Goal: Complete application form: Complete application form

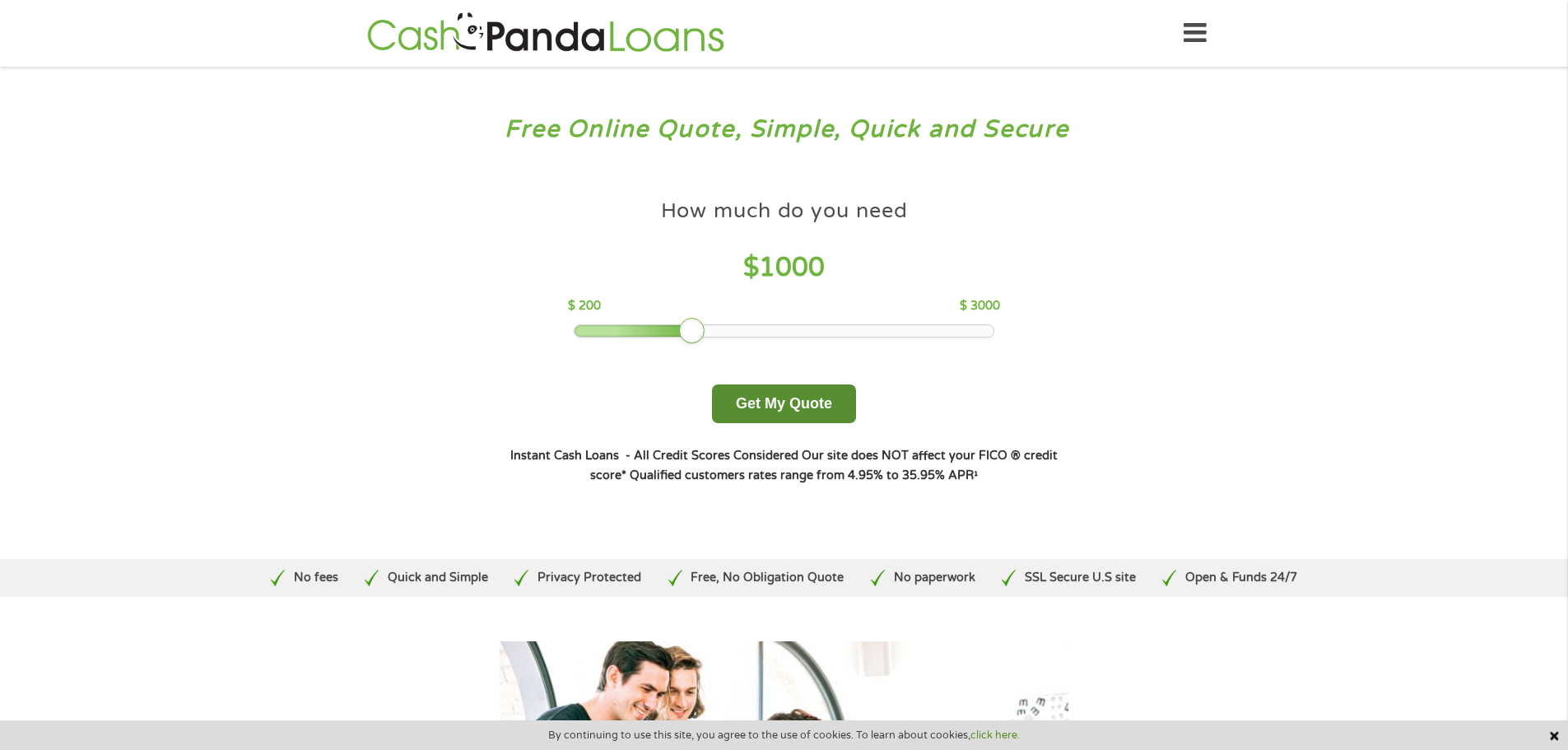
click at [787, 392] on button "Get My Quote" at bounding box center [784, 403] width 144 height 38
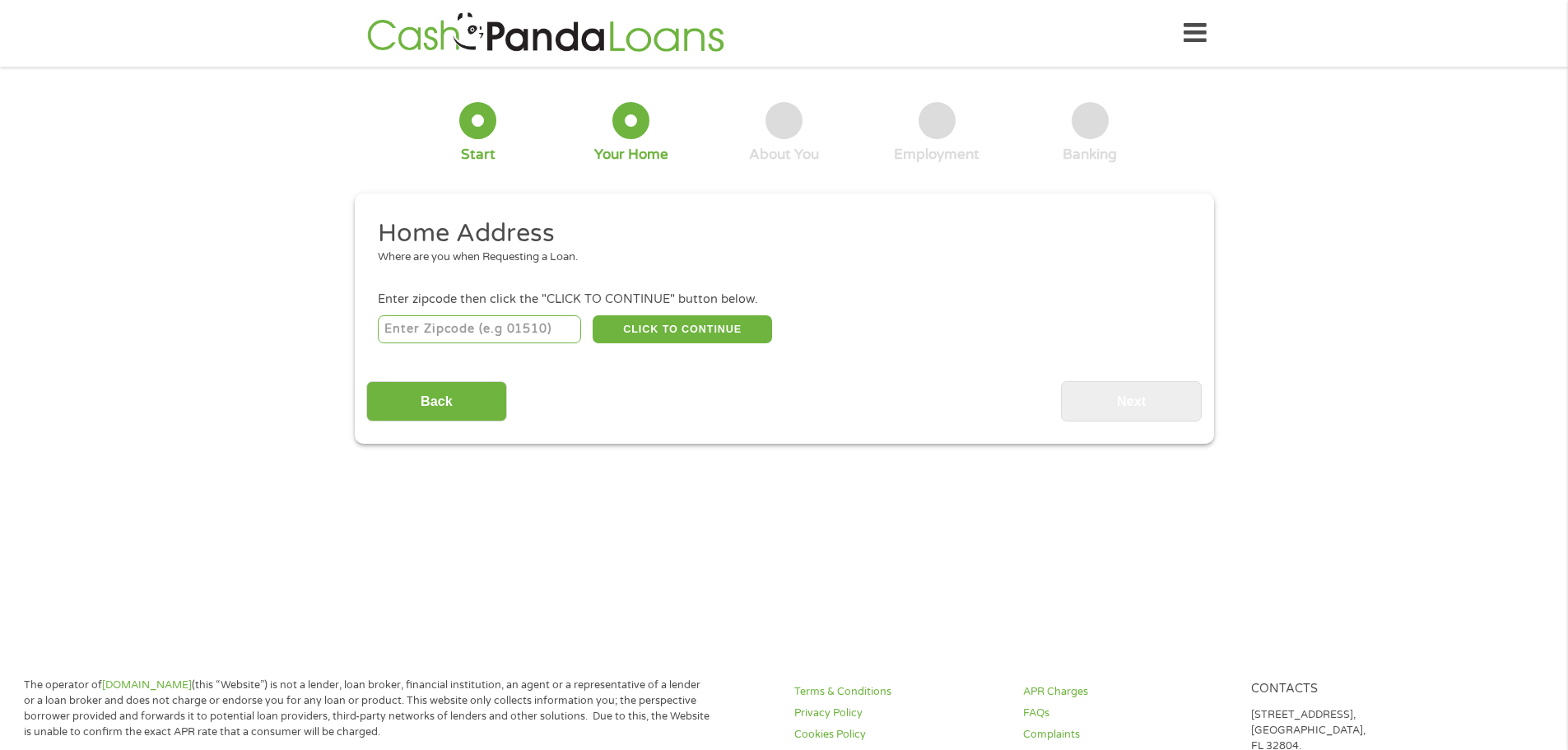
click at [539, 346] on div "CLICK TO CONTINUE Please recheck your Zipcode, it seems to be Incorrect" at bounding box center [784, 329] width 812 height 34
type input "45238"
click at [623, 329] on button "CLICK TO CONTINUE" at bounding box center [682, 329] width 180 height 28
type input "45238"
type input "[GEOGRAPHIC_DATA]"
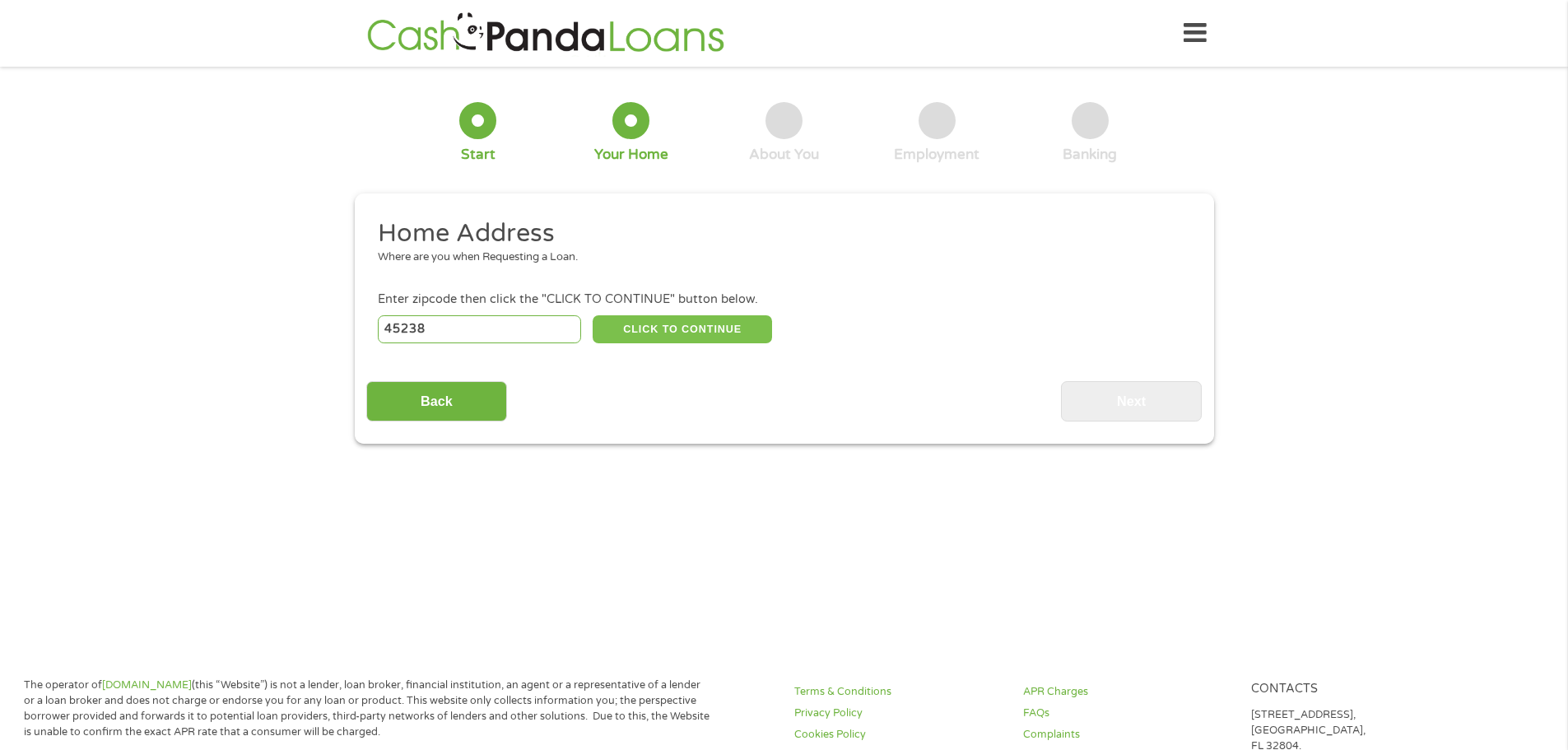
select select "[US_STATE]"
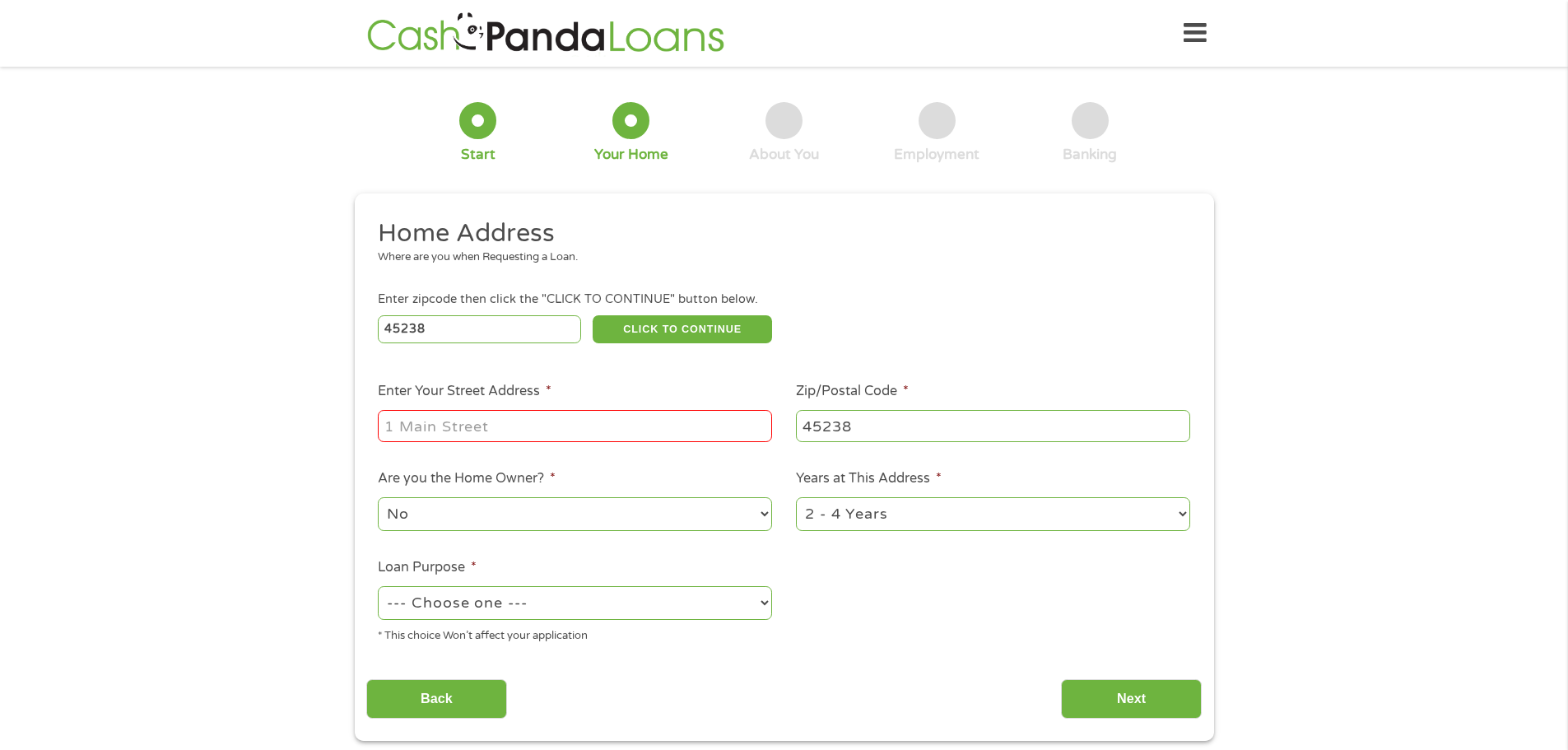
click at [547, 422] on input "Enter Your Street Address *" at bounding box center [575, 425] width 394 height 31
type input "[STREET_ADDRESS][PERSON_NAME]"
click at [514, 585] on div "--- Choose one --- Pay Bills Debt Consolidation Home Improvement Major Purchase…" at bounding box center [575, 603] width 394 height 39
select select "debtconsolidation"
click at [378, 586] on select "--- Choose one --- Pay Bills Debt Consolidation Home Improvement Major Purchase…" at bounding box center [575, 603] width 394 height 34
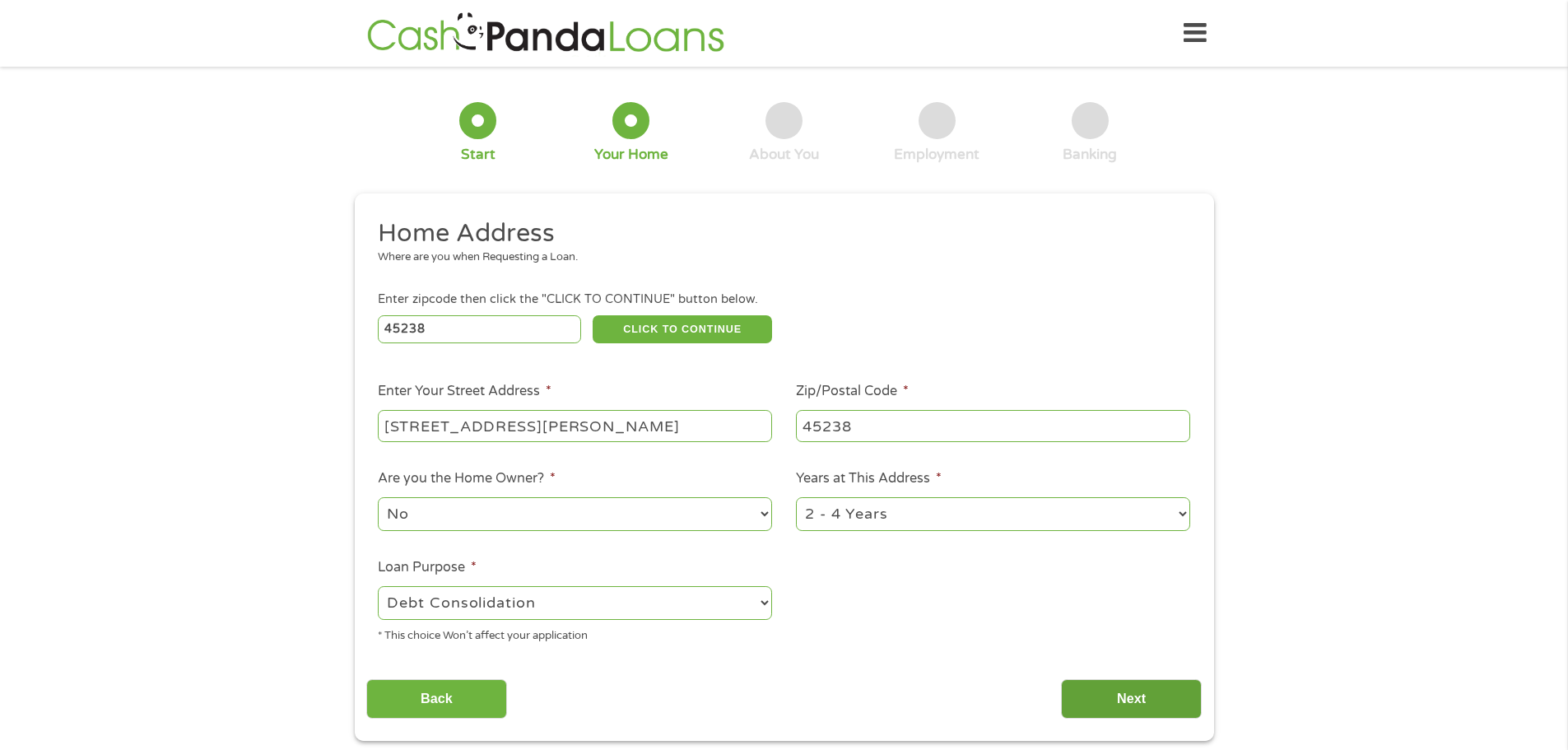
click at [1143, 690] on input "Next" at bounding box center [1131, 698] width 141 height 40
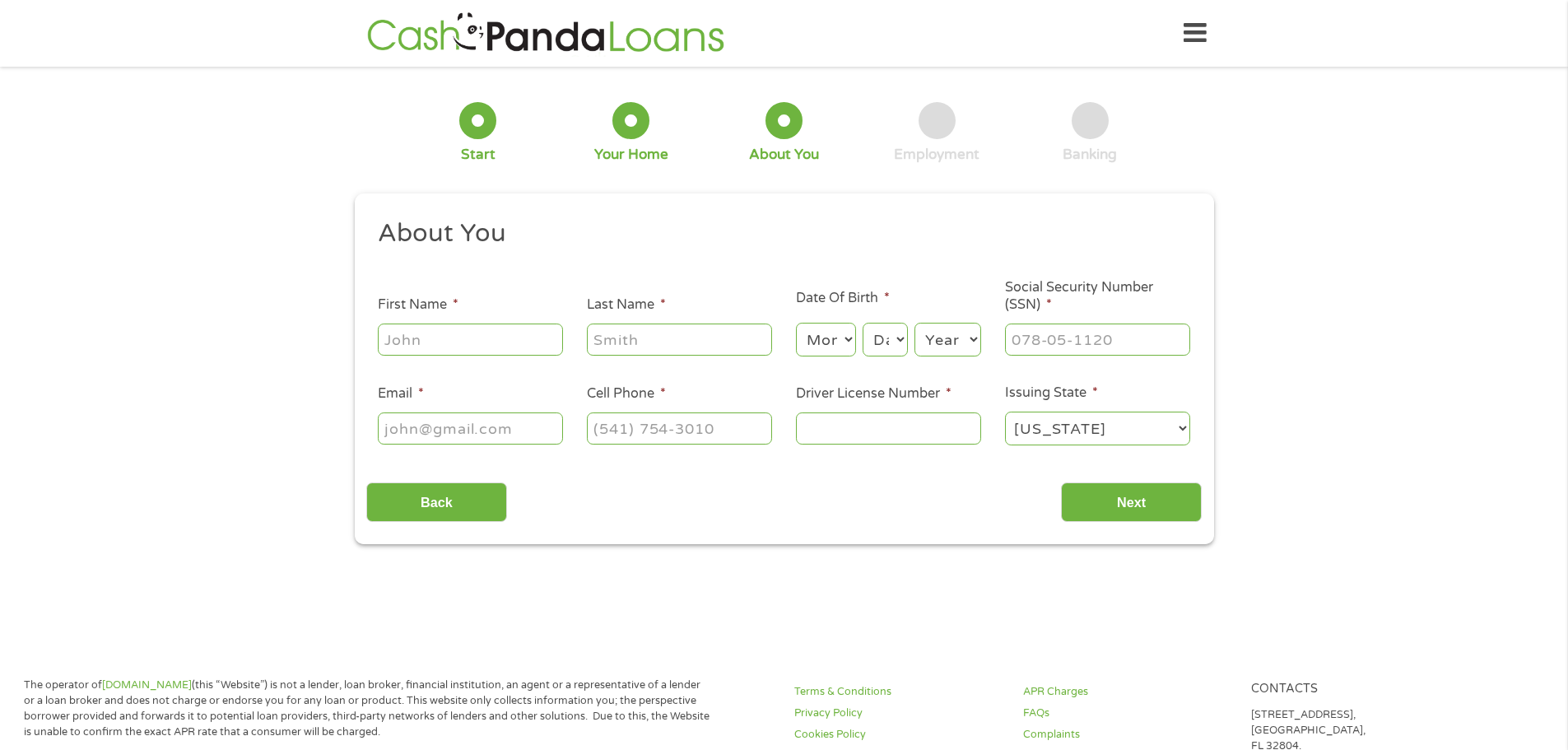
click at [493, 316] on li "First Name *" at bounding box center [471, 326] width 210 height 63
click at [493, 347] on input "First Name *" at bounding box center [470, 339] width 185 height 31
type input "[PERSON_NAME]"
drag, startPoint x: 818, startPoint y: 347, endPoint x: 819, endPoint y: 356, distance: 9.1
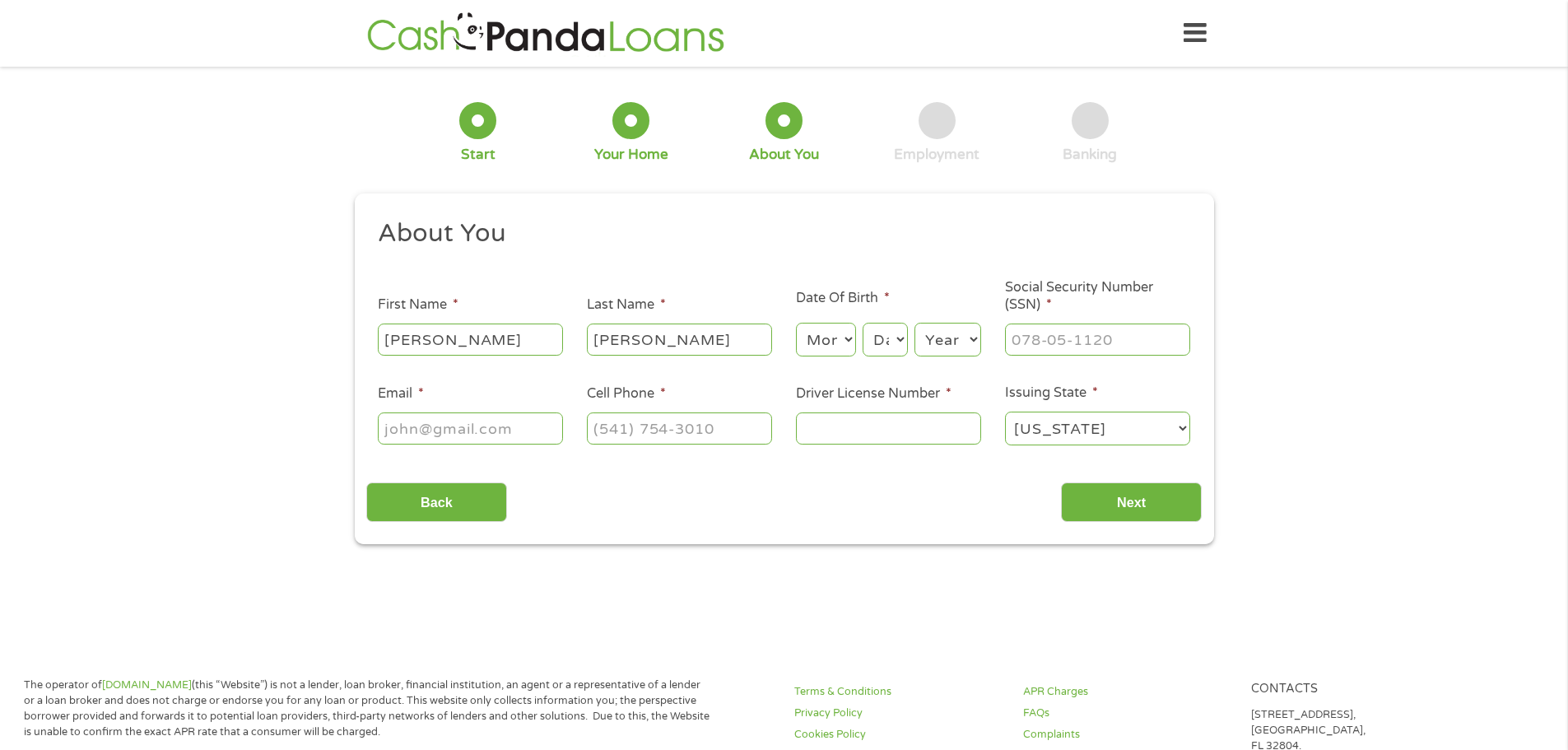
click at [818, 346] on select "Month 1 2 3 4 5 6 7 8 9 10 11 12" at bounding box center [826, 340] width 60 height 34
select select "12"
click at [796, 323] on select "Month 1 2 3 4 5 6 7 8 9 10 11 12" at bounding box center [826, 340] width 60 height 34
click at [880, 338] on select "Day 1 2 3 4 5 6 7 8 9 10 11 12 13 14 15 16 17 18 19 20 21 22 23 24 25 26 27 28 …" at bounding box center [885, 340] width 44 height 34
select select "23"
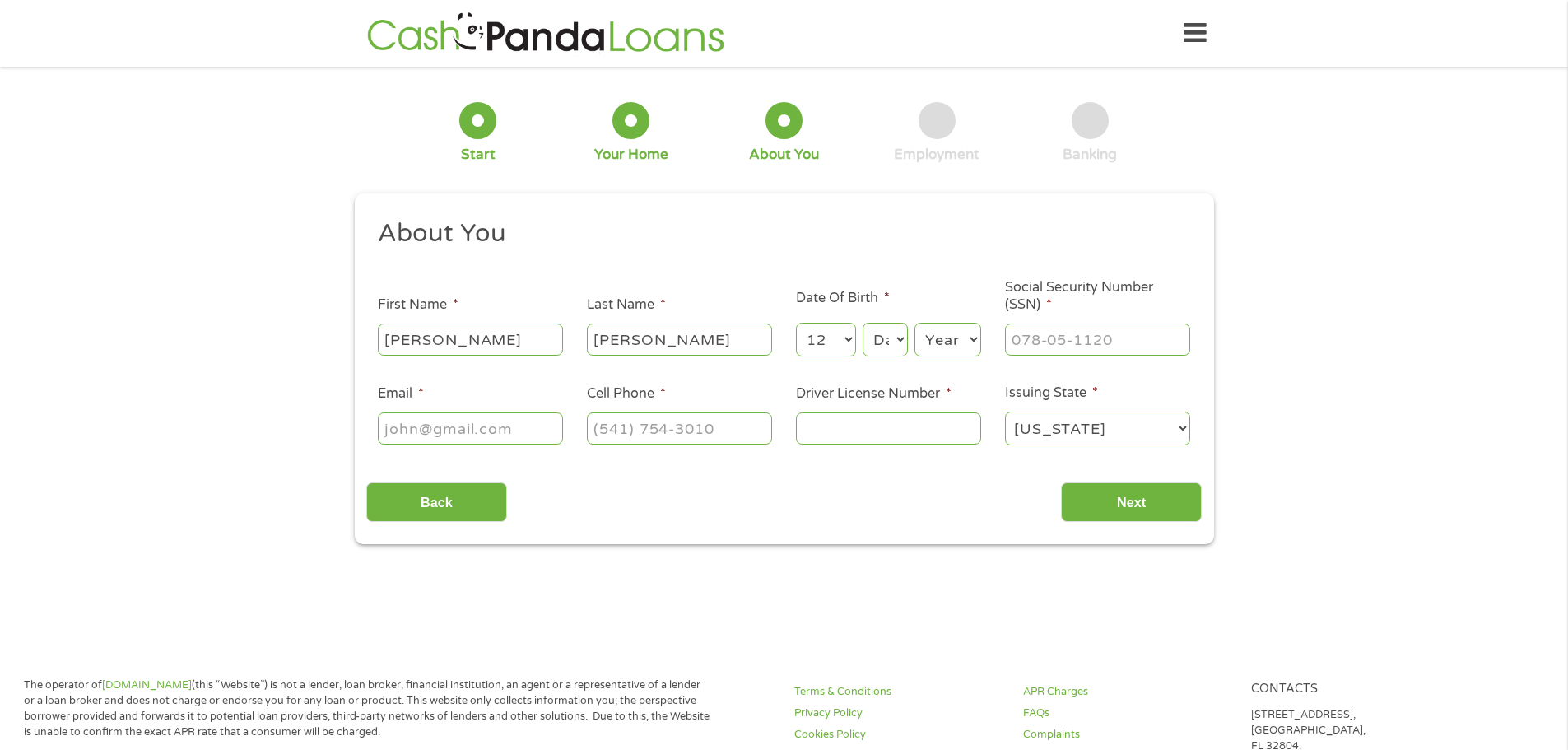
click at [863, 323] on select "Day 1 2 3 4 5 6 7 8 9 10 11 12 13 14 15 16 17 18 19 20 21 22 23 24 25 26 27 28 …" at bounding box center [885, 340] width 44 height 34
click at [956, 344] on select "Year [DATE] 2006 2005 2004 2003 2002 2001 2000 1999 1998 1997 1996 1995 1994 19…" at bounding box center [948, 340] width 66 height 34
select select "1996"
click at [915, 323] on select "Year [DATE] 2006 2005 2004 2003 2002 2001 2000 1999 1998 1997 1996 1995 1994 19…" at bounding box center [948, 340] width 66 height 34
click at [1025, 329] on input "___-__-____" at bounding box center [1097, 339] width 185 height 31
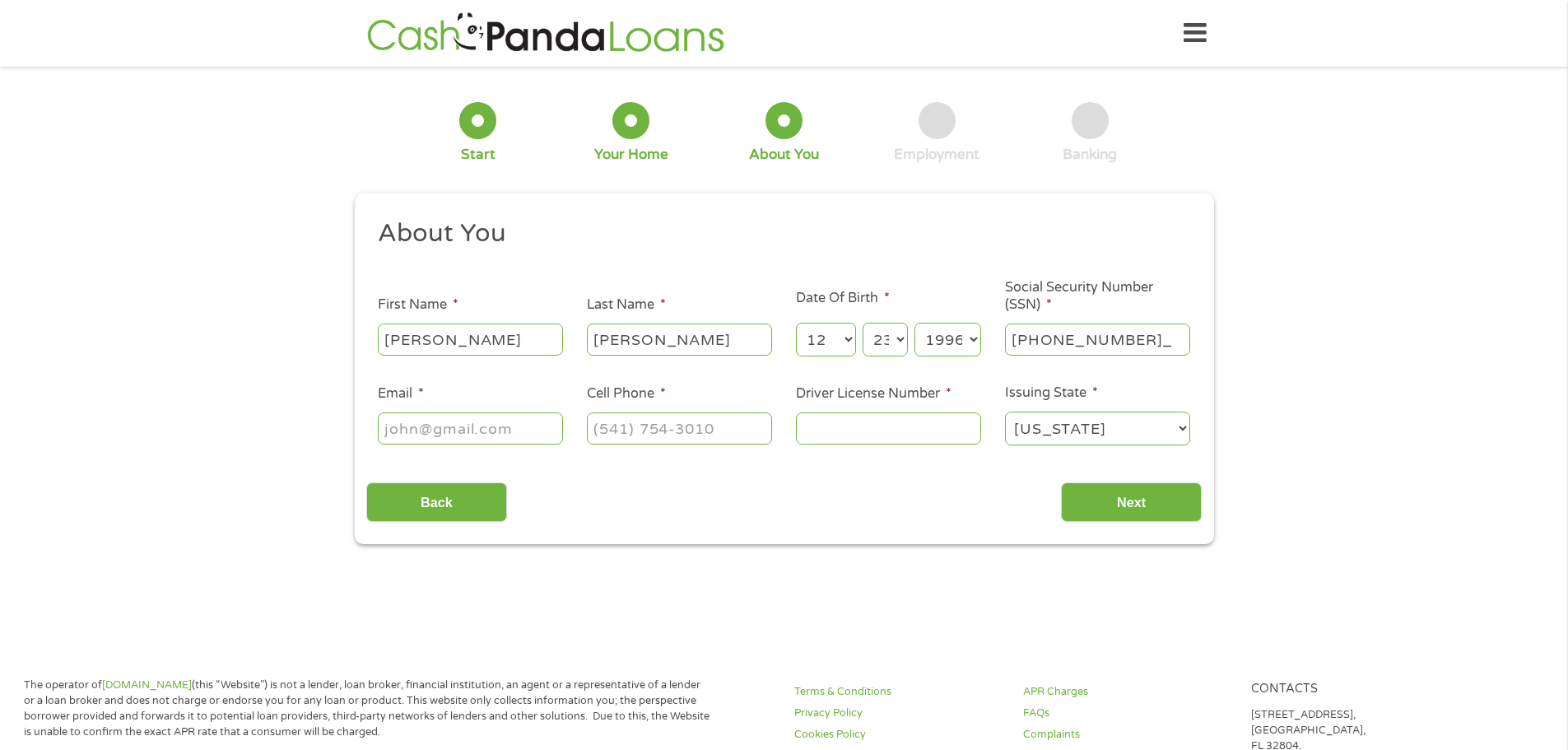
type input "277-02-9910"
click at [468, 407] on li "Email *" at bounding box center [471, 415] width 210 height 63
click at [468, 436] on input "Email *" at bounding box center [470, 427] width 185 height 31
type input "[EMAIL_ADDRESS][DOMAIN_NAME]"
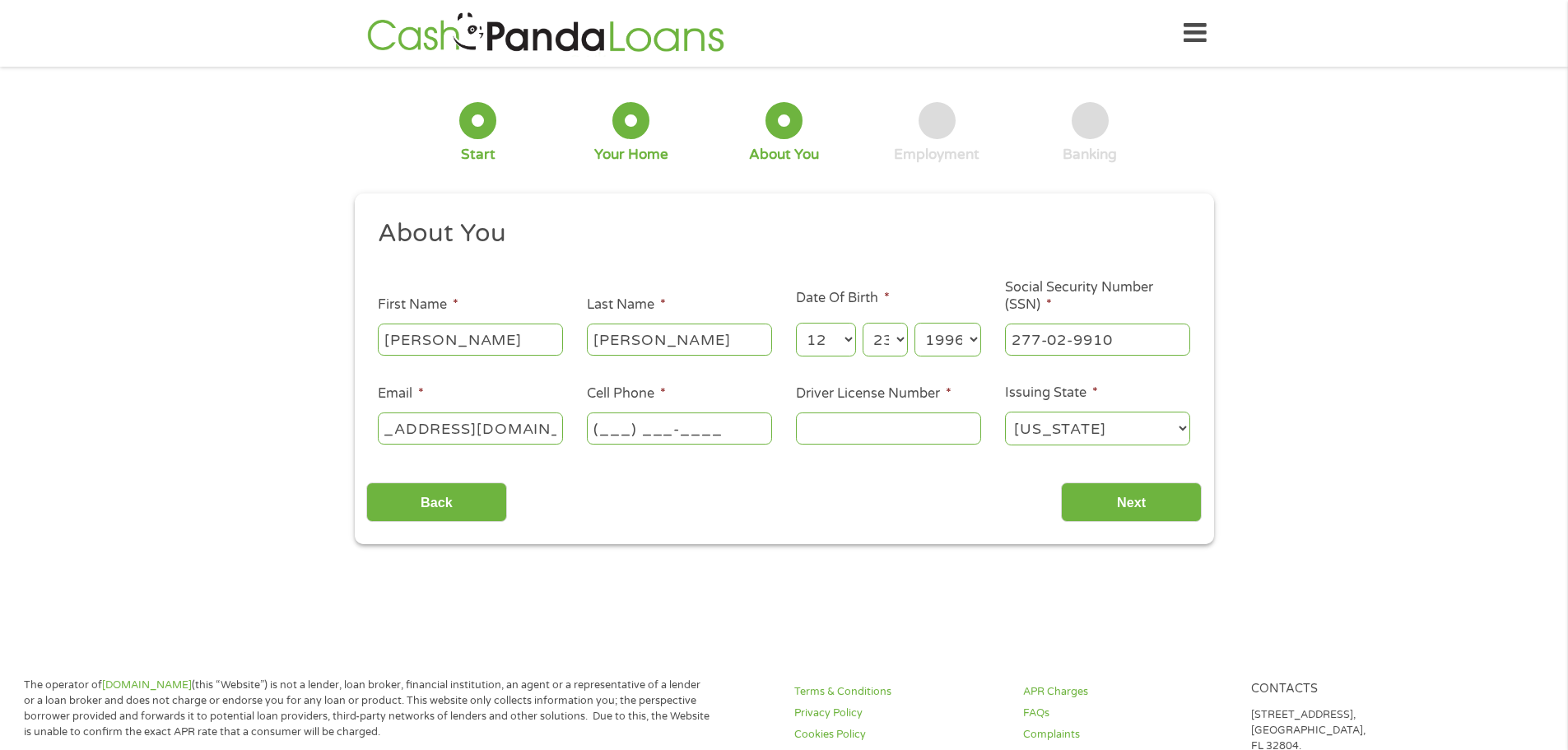
scroll to position [0, 0]
type input "[PHONE_NUMBER]"
type input "UE508883"
click at [1114, 483] on input "Next" at bounding box center [1131, 501] width 141 height 40
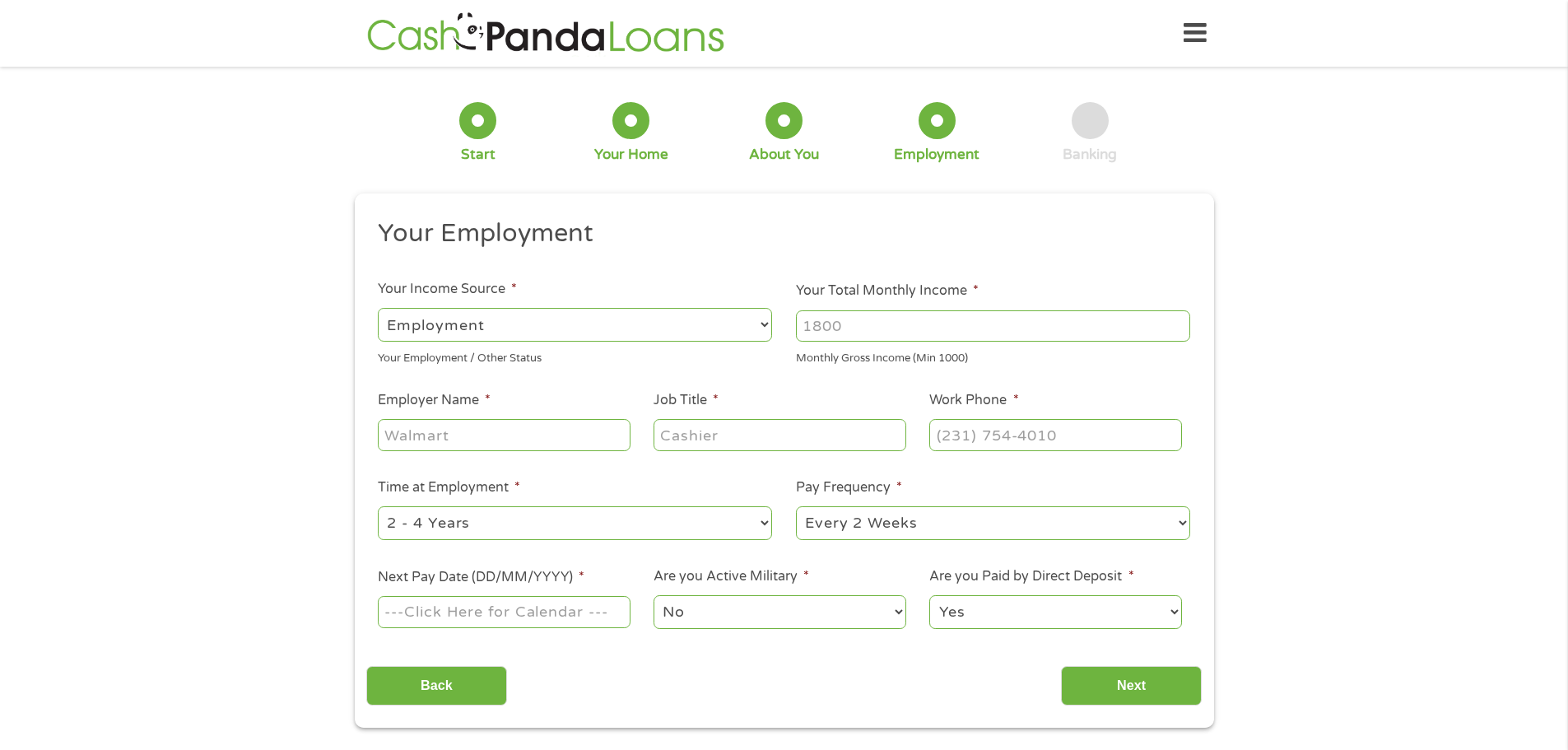
click at [516, 457] on ul "Your Employment Your Income Source * --- Choose one --- Employment [DEMOGRAPHIC…" at bounding box center [784, 430] width 836 height 427
click at [516, 434] on input "Employer Name *" at bounding box center [504, 434] width 252 height 31
type input "Larosas"
click at [753, 447] on input "Call Center Supervisor" at bounding box center [780, 434] width 252 height 31
type input "Call Center Supervisor"
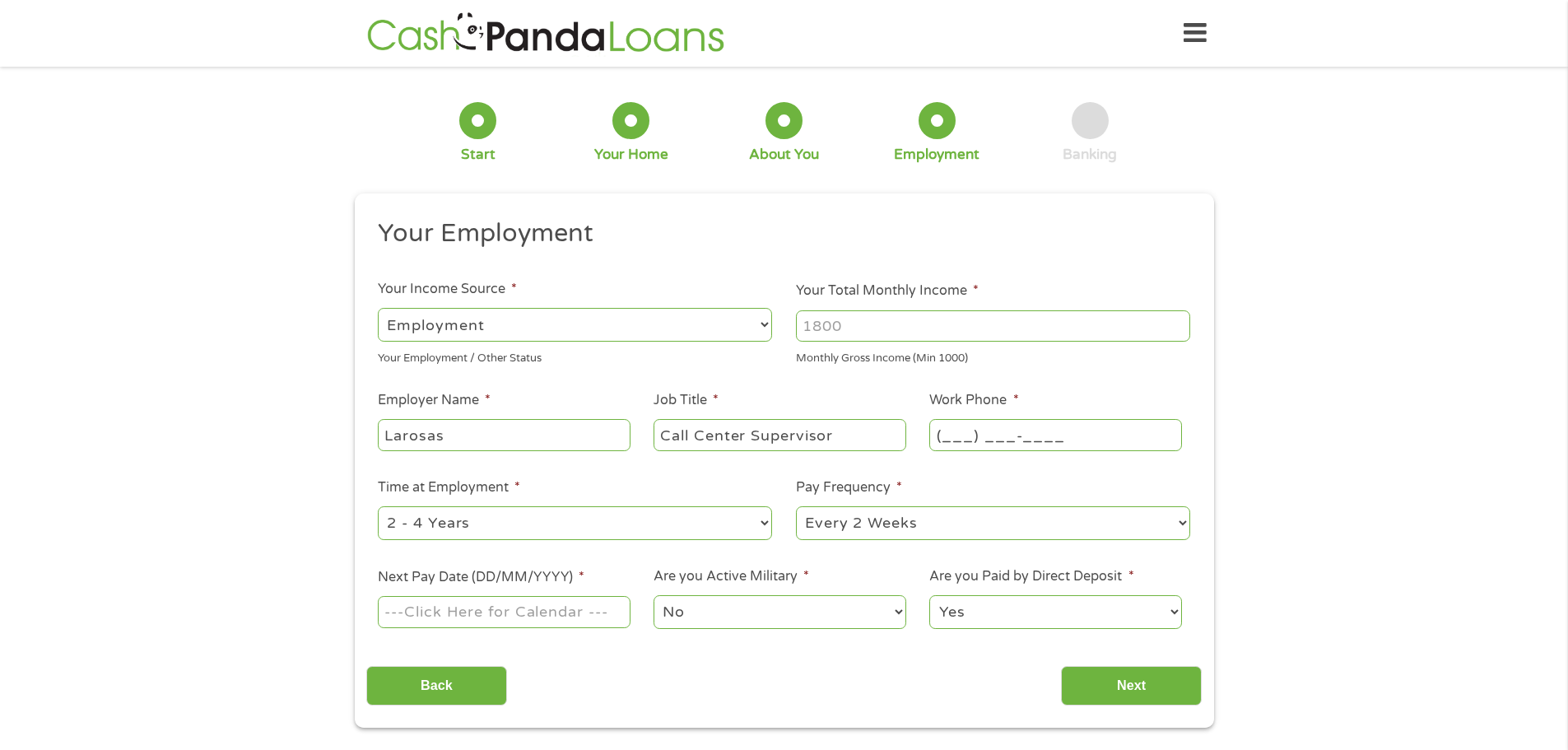
click at [996, 446] on input "(___) ___-____" at bounding box center [1055, 434] width 252 height 31
type input "[PHONE_NUMBER]"
click at [535, 617] on input "Next Pay Date (DD/MM/YYYY) *" at bounding box center [504, 611] width 252 height 31
type input "[DATE]"
click at [1089, 675] on input "Next" at bounding box center [1131, 685] width 141 height 40
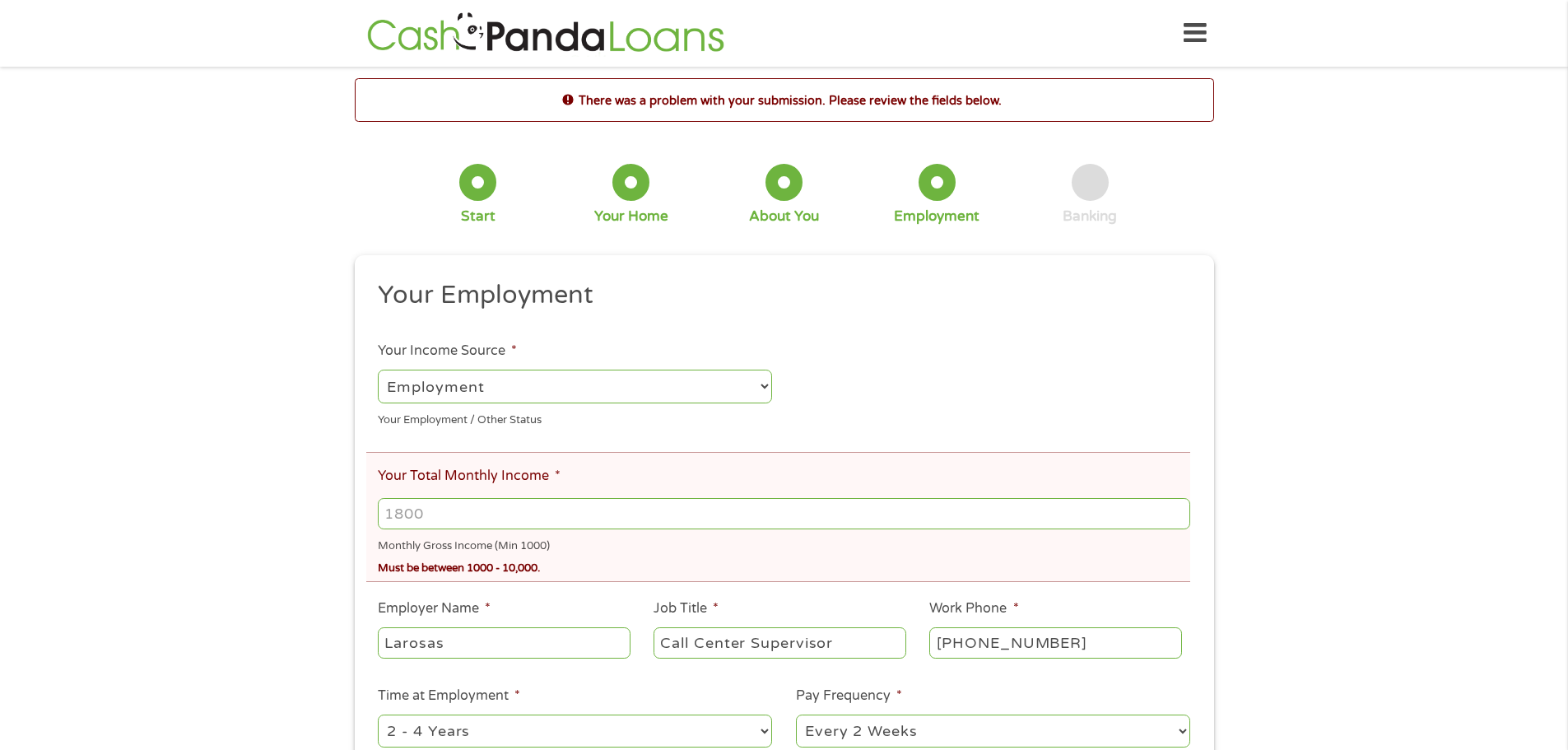
drag, startPoint x: 594, startPoint y: 508, endPoint x: 600, endPoint y: 499, distance: 10.8
click at [593, 508] on input "Your Total Monthly Income *" at bounding box center [784, 513] width 812 height 31
type input "1500"
click at [1400, 520] on div "There was a problem with your submission. Please review the fields below. 1 Sta…" at bounding box center [784, 507] width 1568 height 856
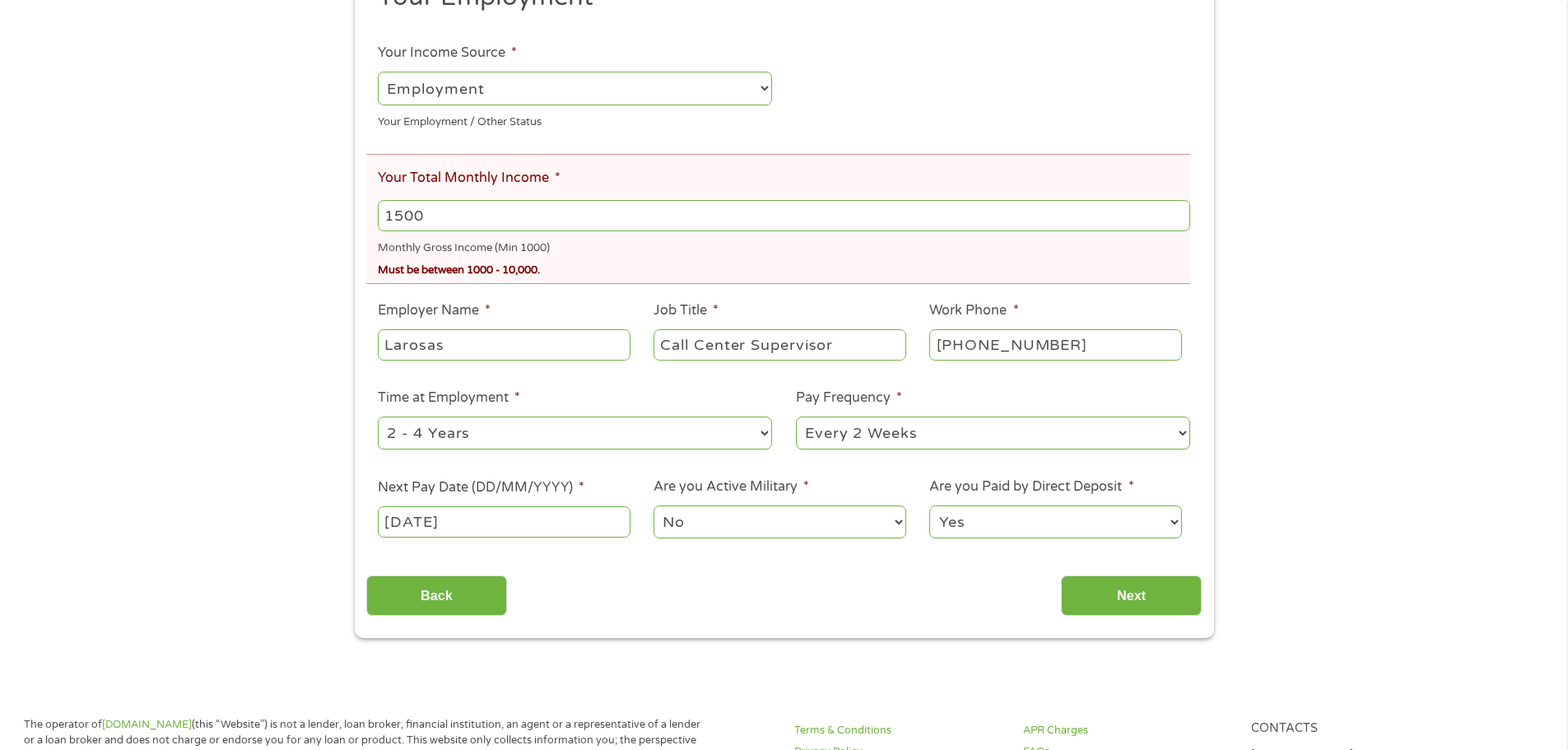
scroll to position [576, 0]
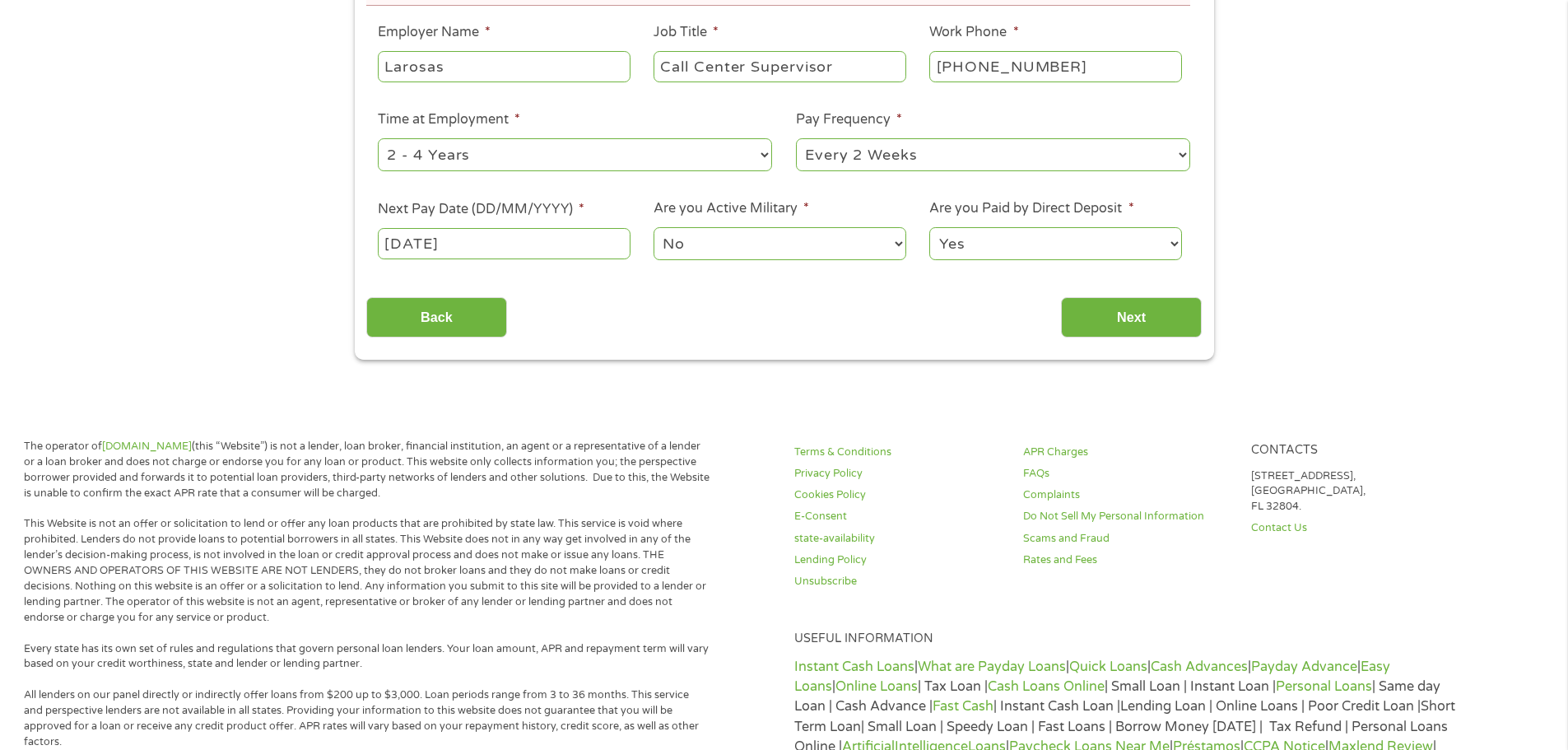
click at [1088, 294] on div "Back Next" at bounding box center [784, 311] width 836 height 52
click at [1101, 316] on input "Next" at bounding box center [1131, 317] width 141 height 40
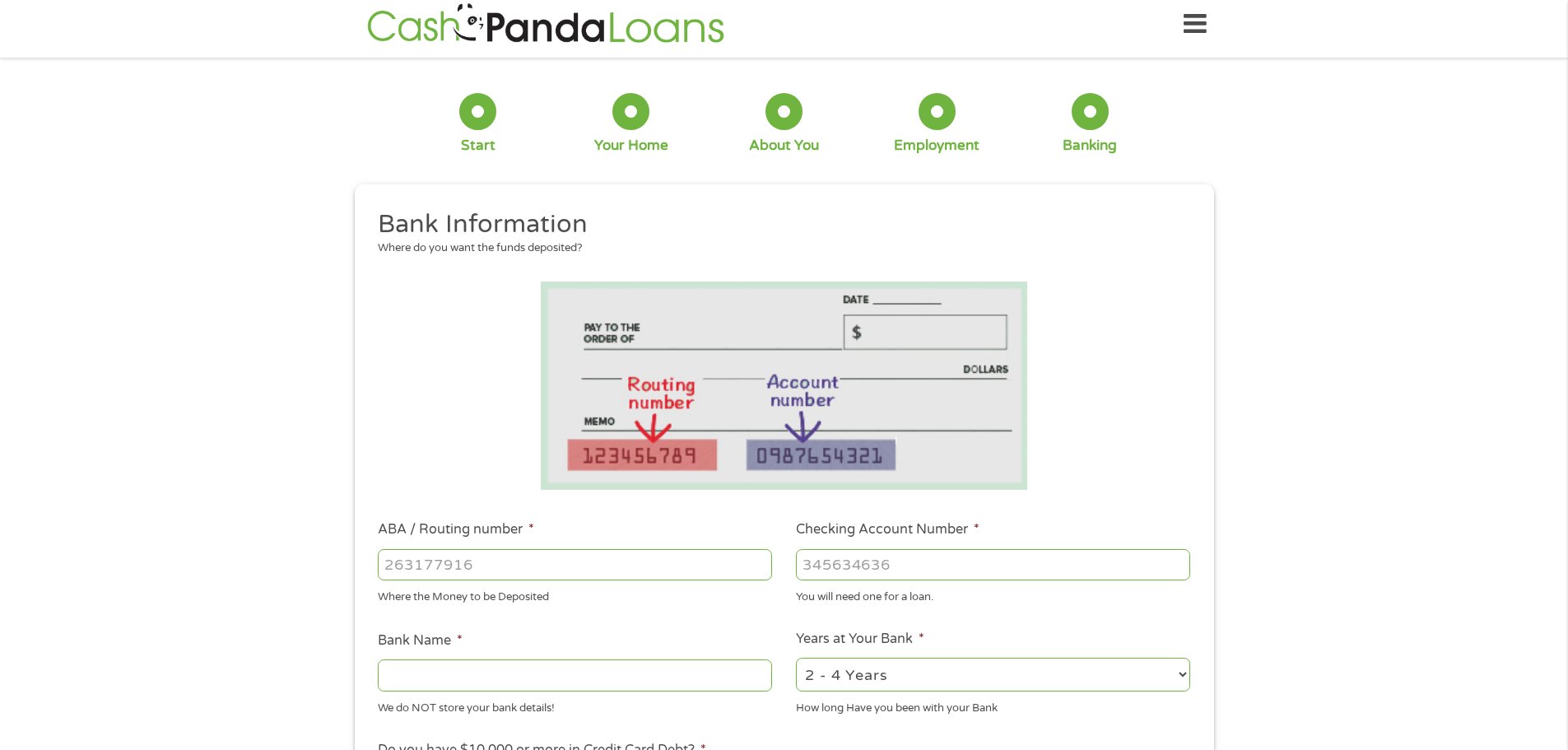
scroll to position [0, 0]
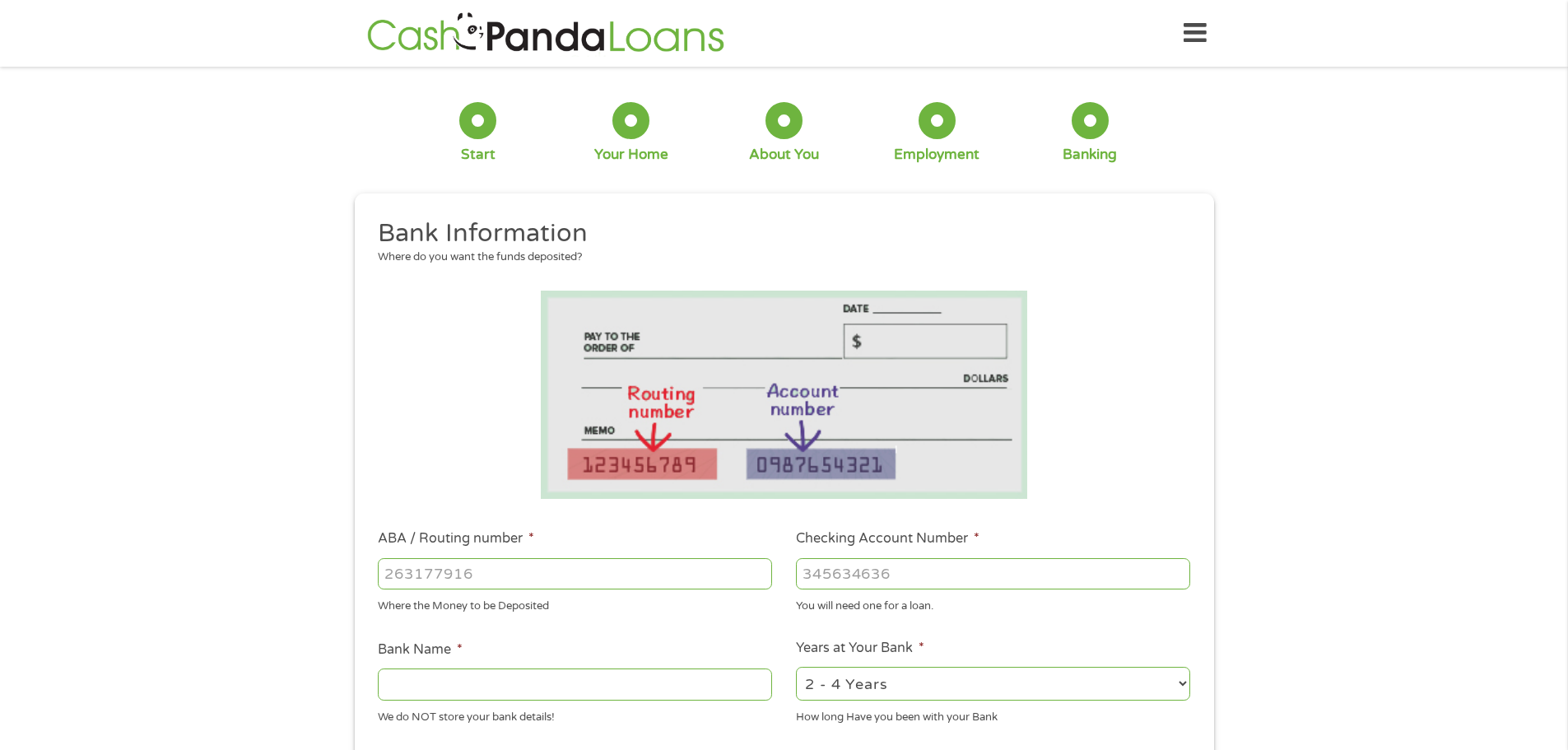
click at [579, 555] on div at bounding box center [575, 574] width 394 height 37
click at [575, 559] on input "ABA / Routing number *" at bounding box center [575, 573] width 394 height 31
type input "0"
type input "041215663"
type input "[PERSON_NAME] BANK"
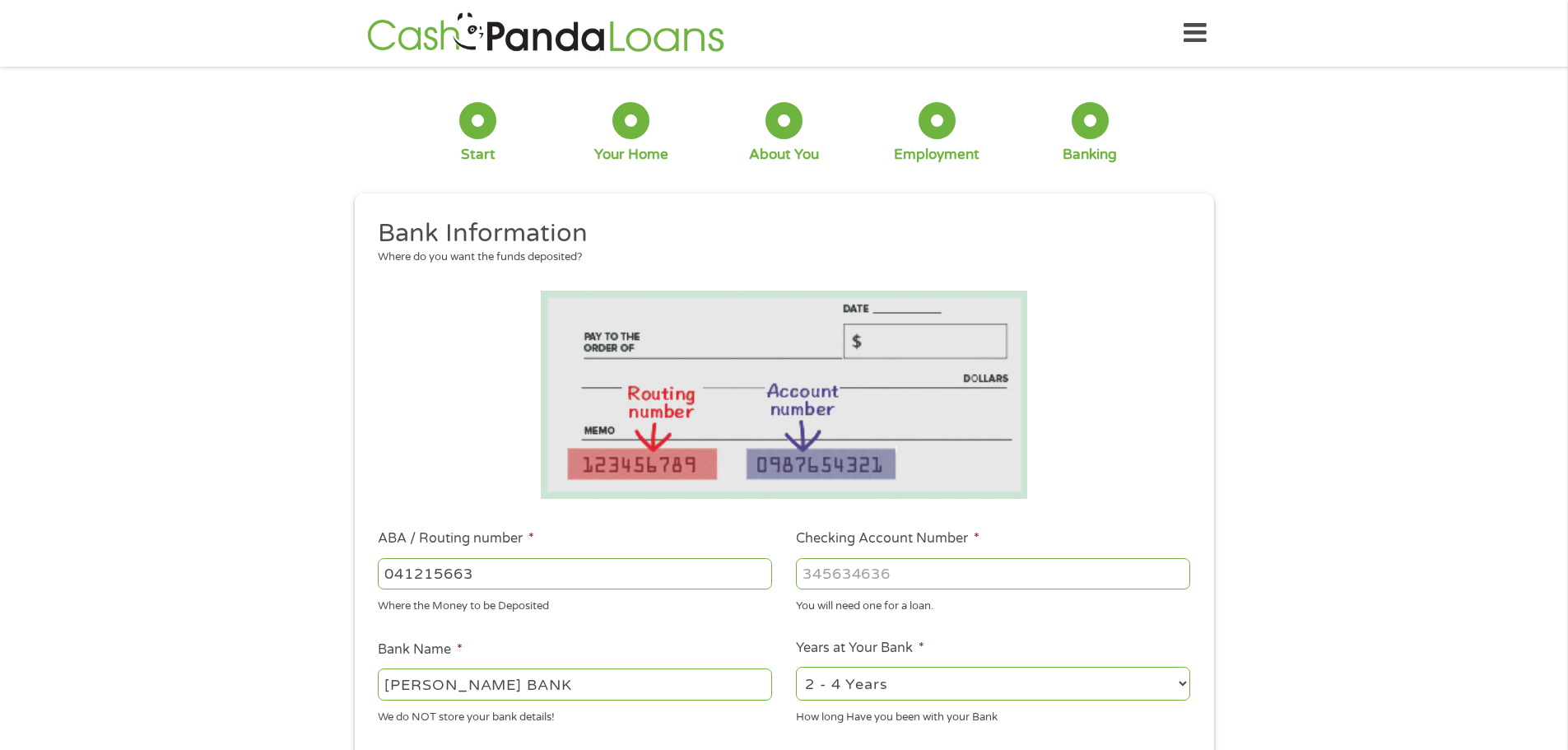
type input "041215663"
type input "1349014678445"
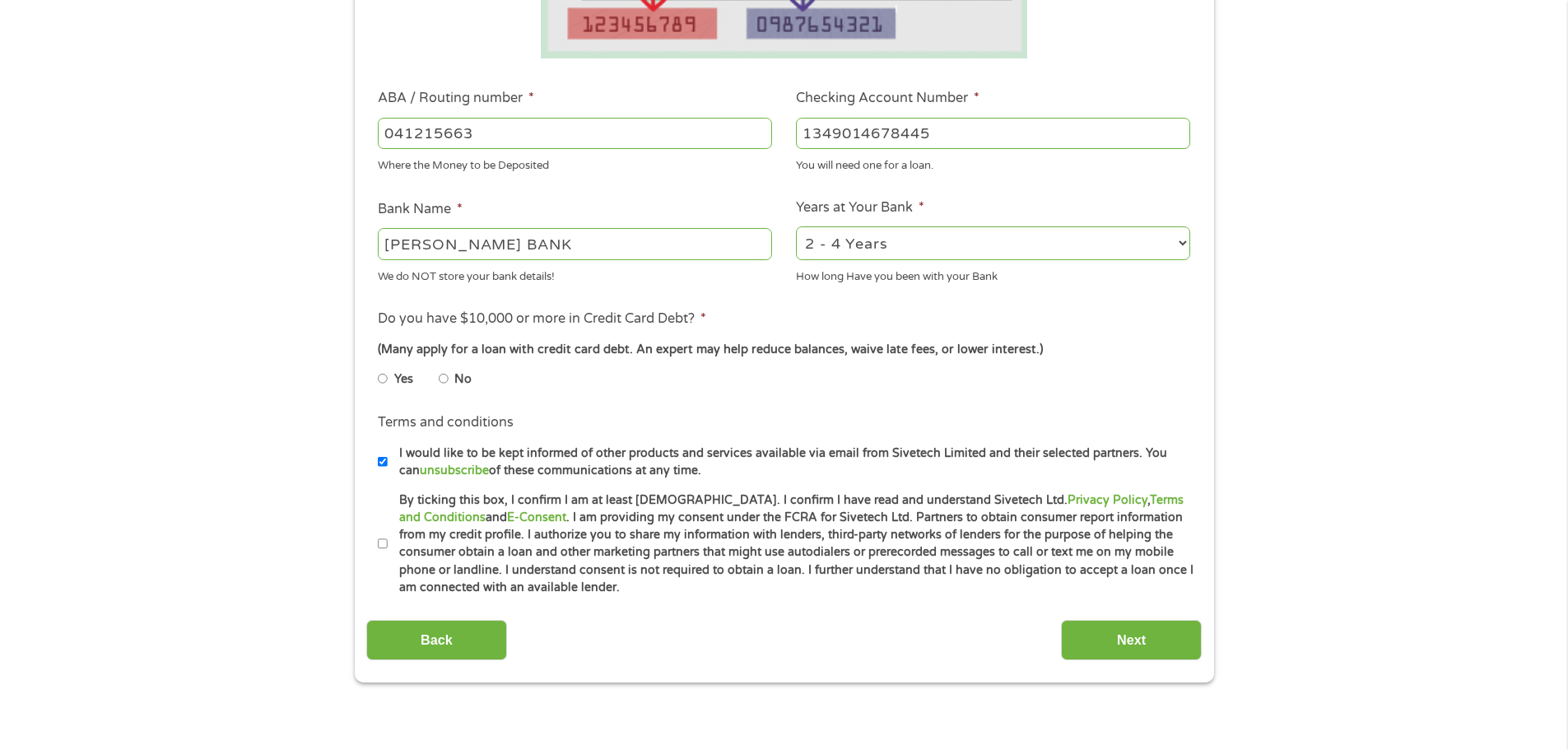
scroll to position [444, 0]
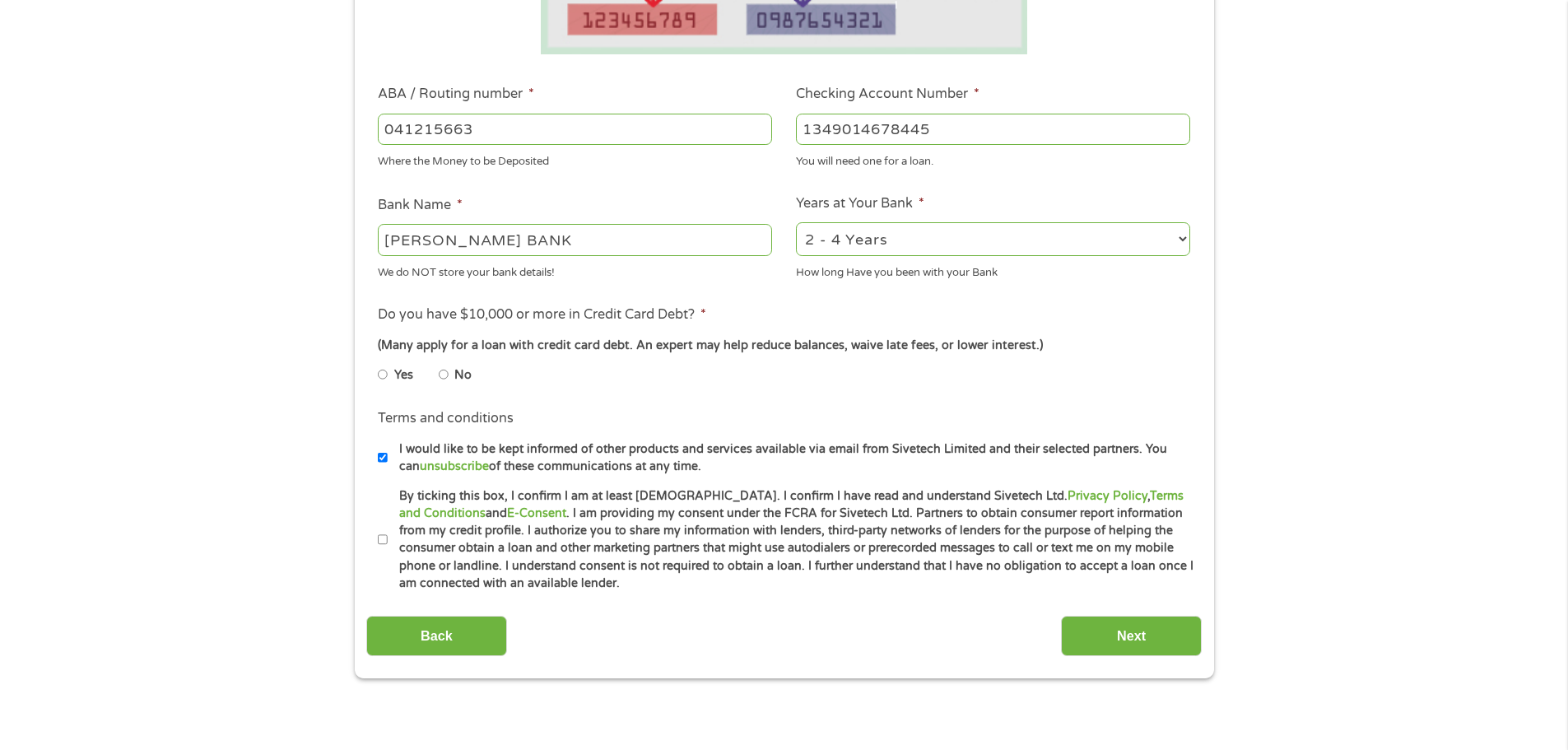
click at [384, 530] on input "By ticking this box, I confirm I am at least [DEMOGRAPHIC_DATA]. I confirm I ha…" at bounding box center [383, 540] width 10 height 26
checkbox input "true"
click at [391, 371] on li "Yes" at bounding box center [409, 375] width 61 height 32
click at [442, 371] on input "No" at bounding box center [444, 374] width 10 height 26
radio input "true"
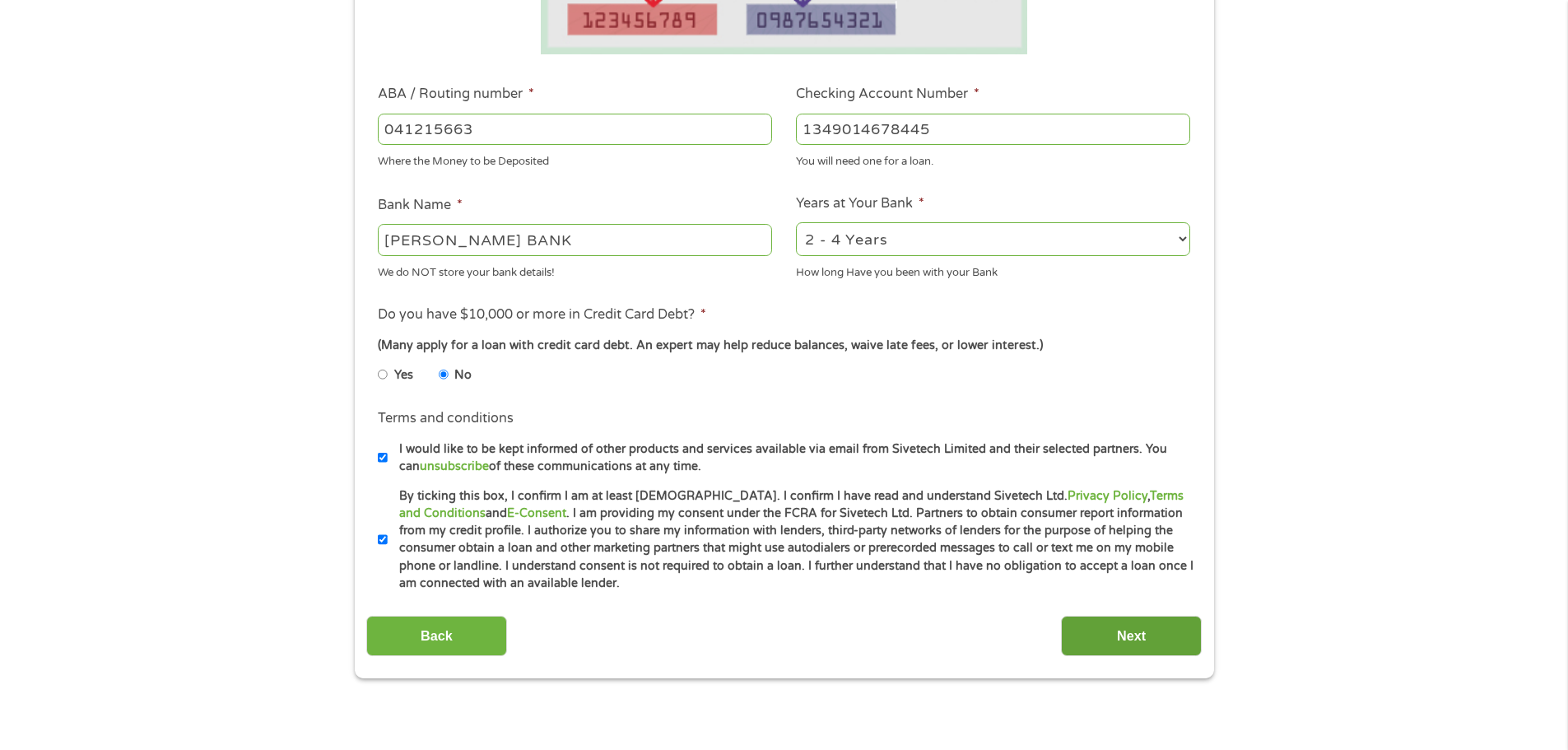
click at [1071, 625] on input "Next" at bounding box center [1131, 635] width 141 height 40
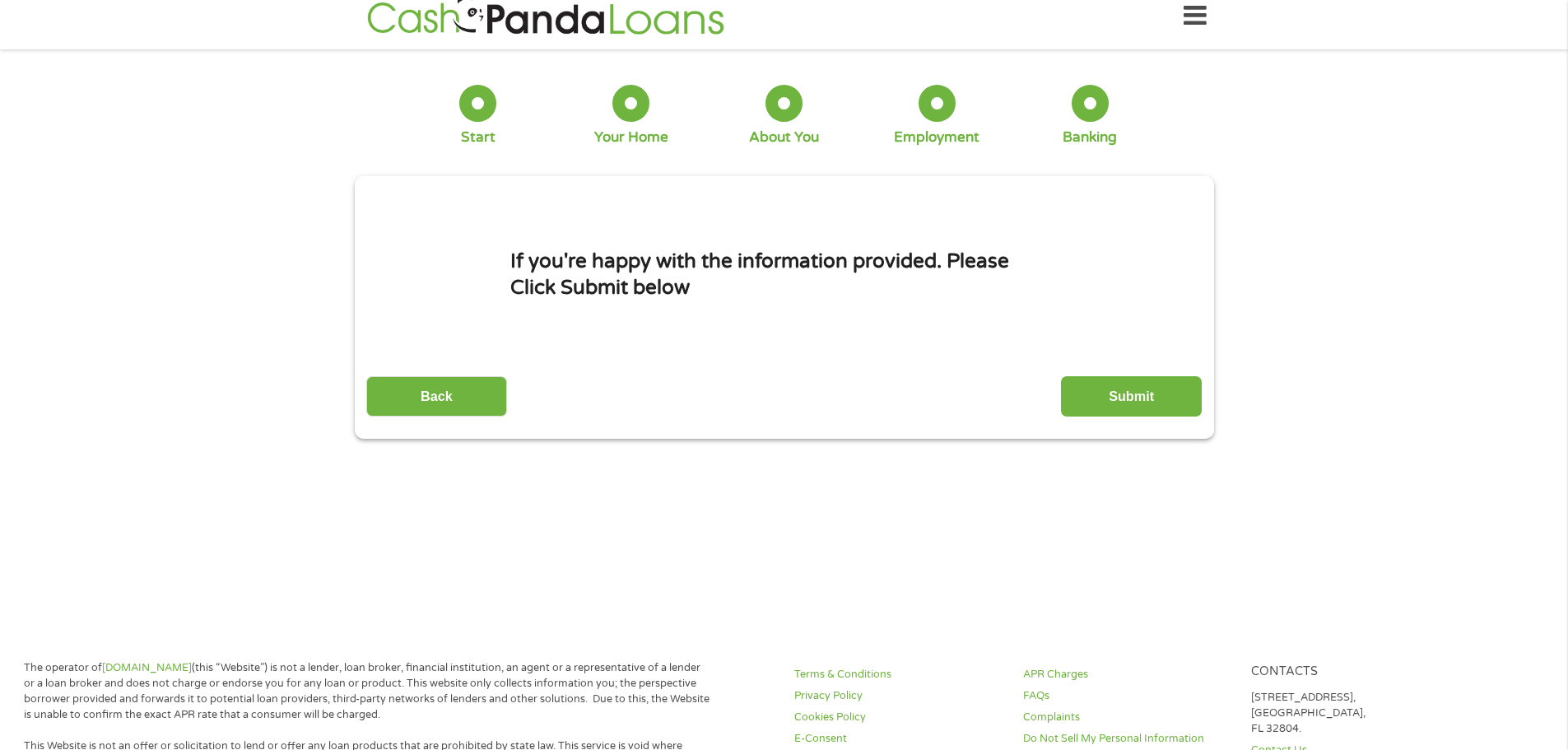
scroll to position [0, 0]
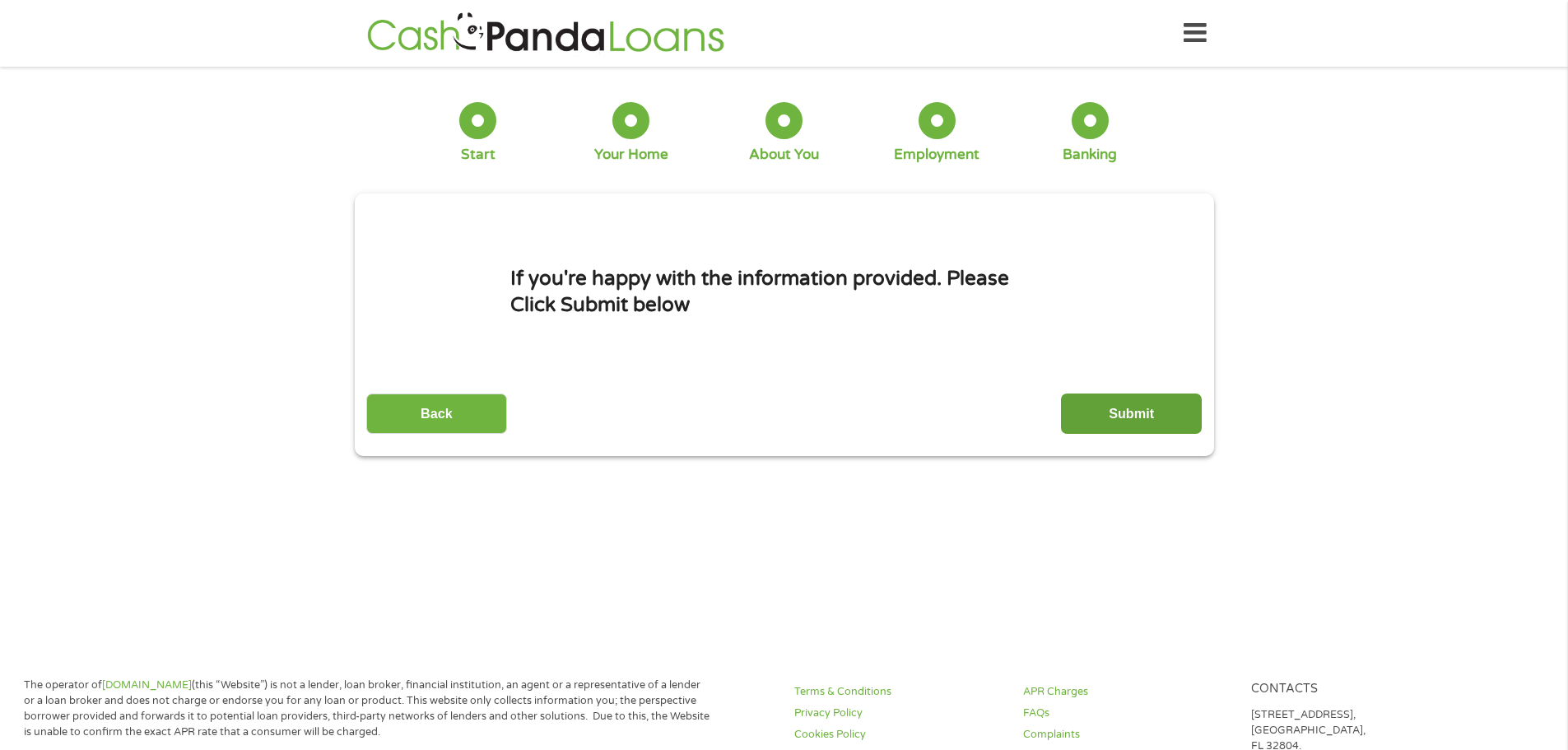
click at [1088, 428] on input "Submit" at bounding box center [1131, 413] width 141 height 40
